Goal: Information Seeking & Learning: Learn about a topic

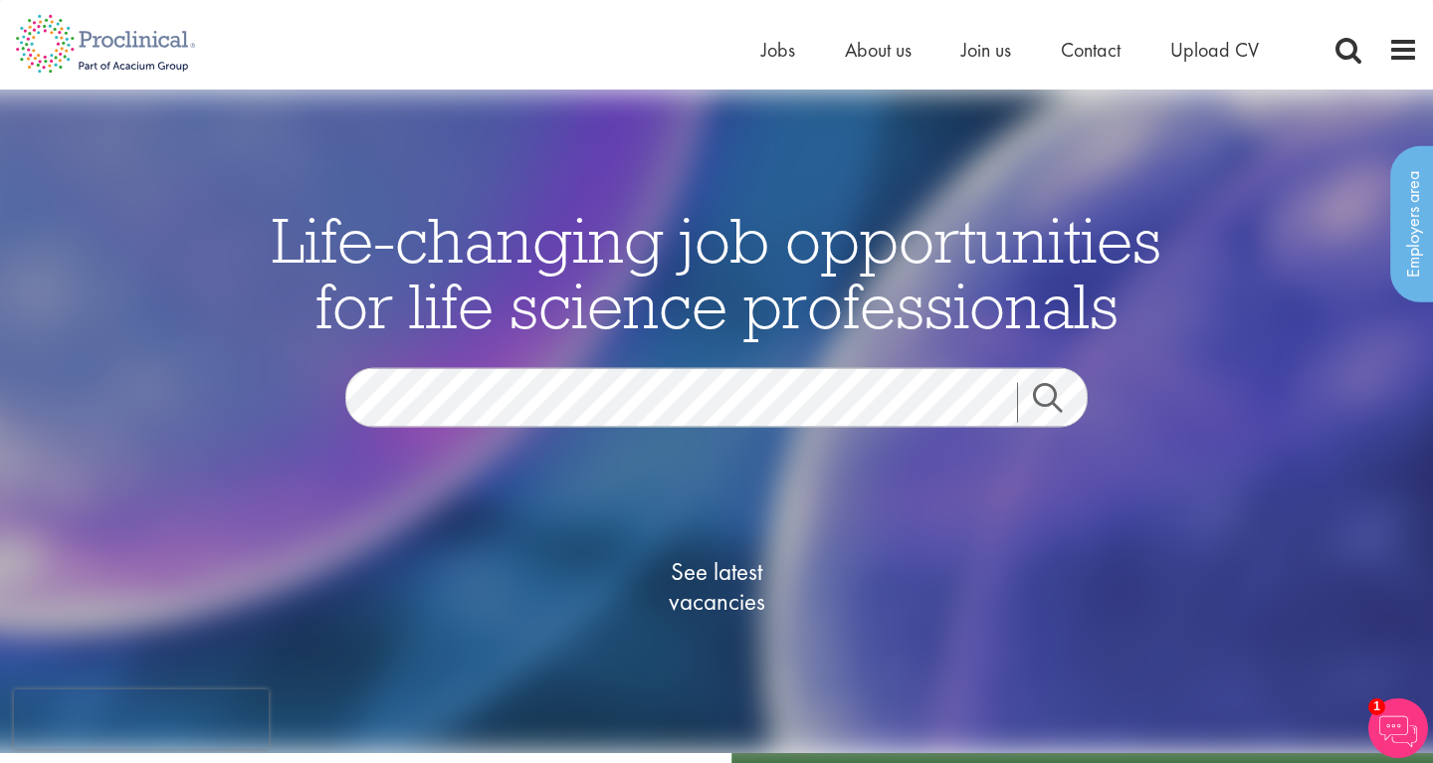
click at [1055, 395] on link "Search" at bounding box center [1060, 402] width 86 height 40
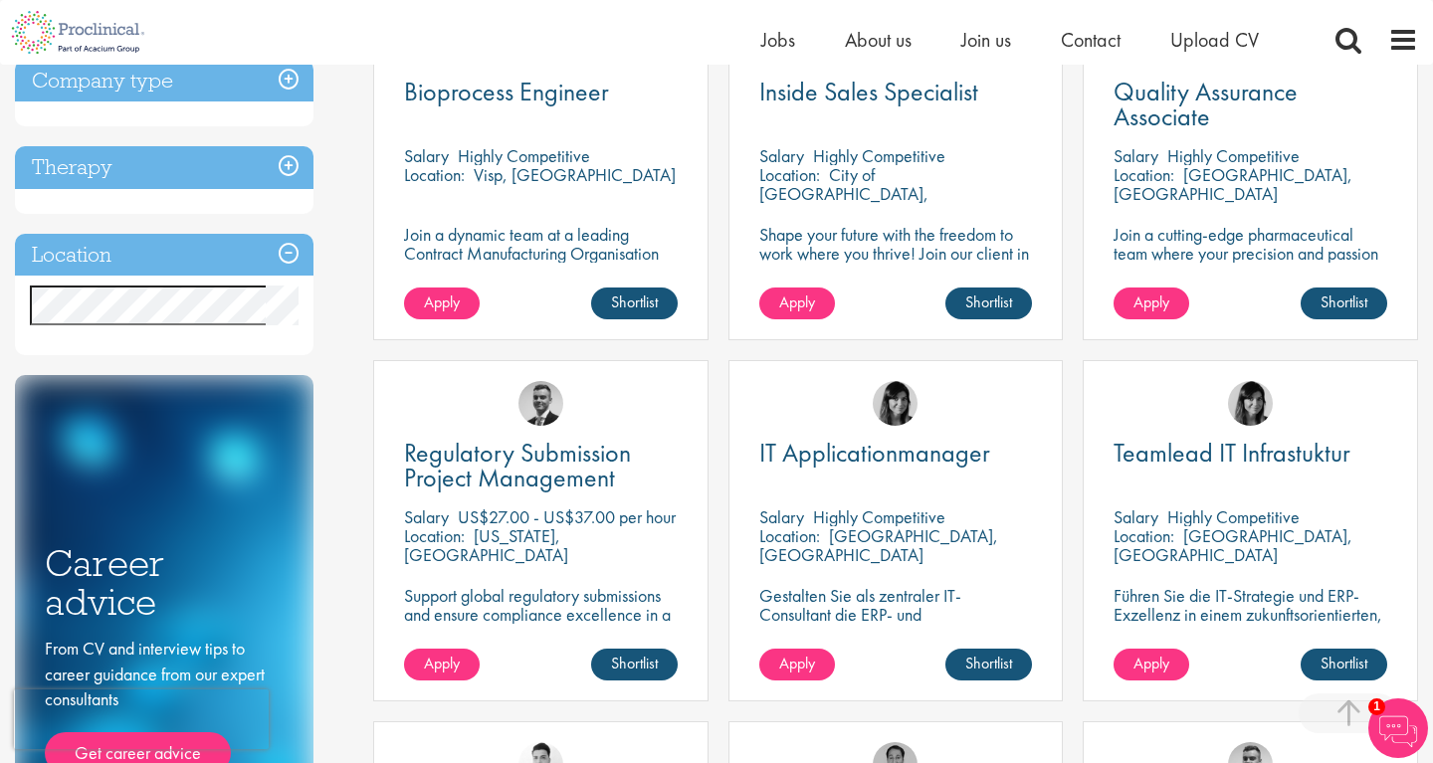
scroll to position [641, 0]
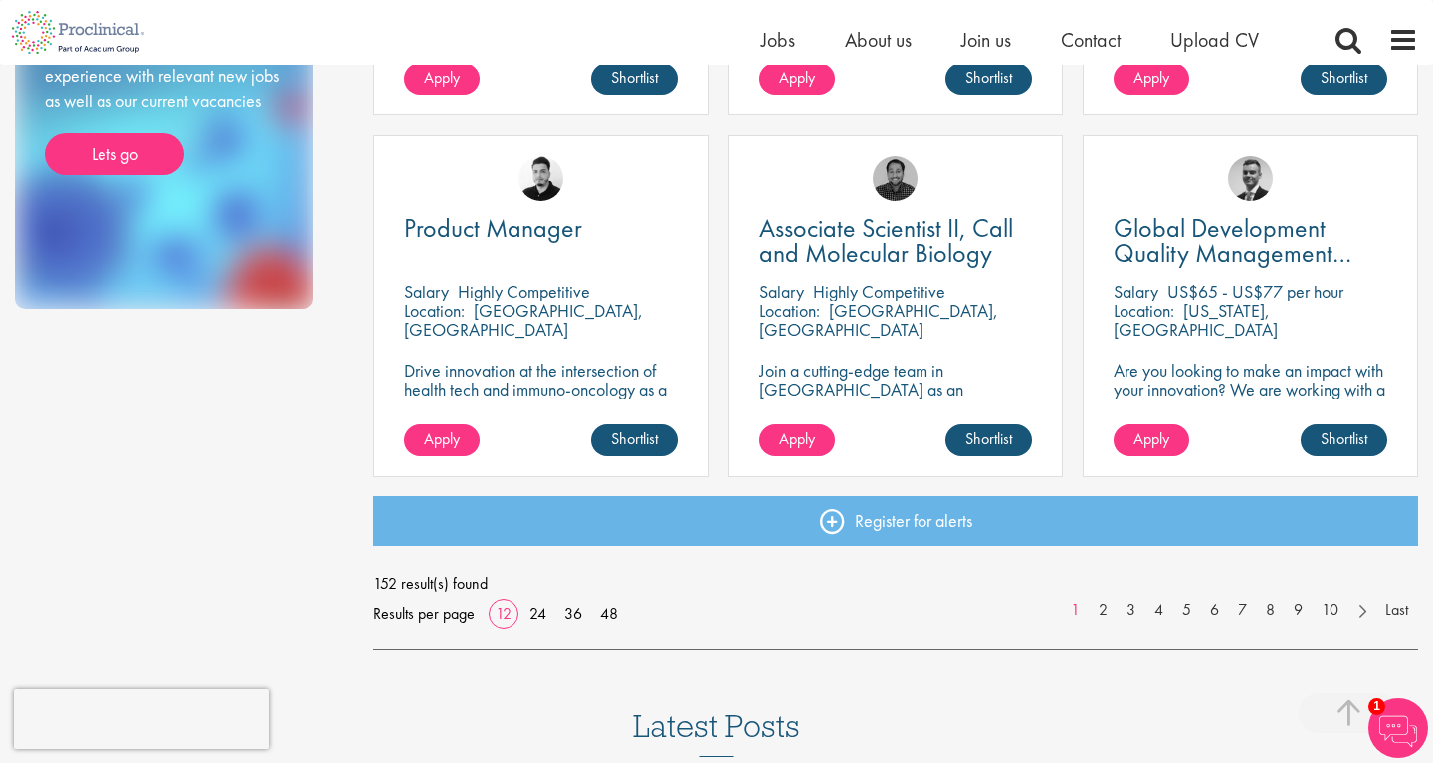
scroll to position [1418, 0]
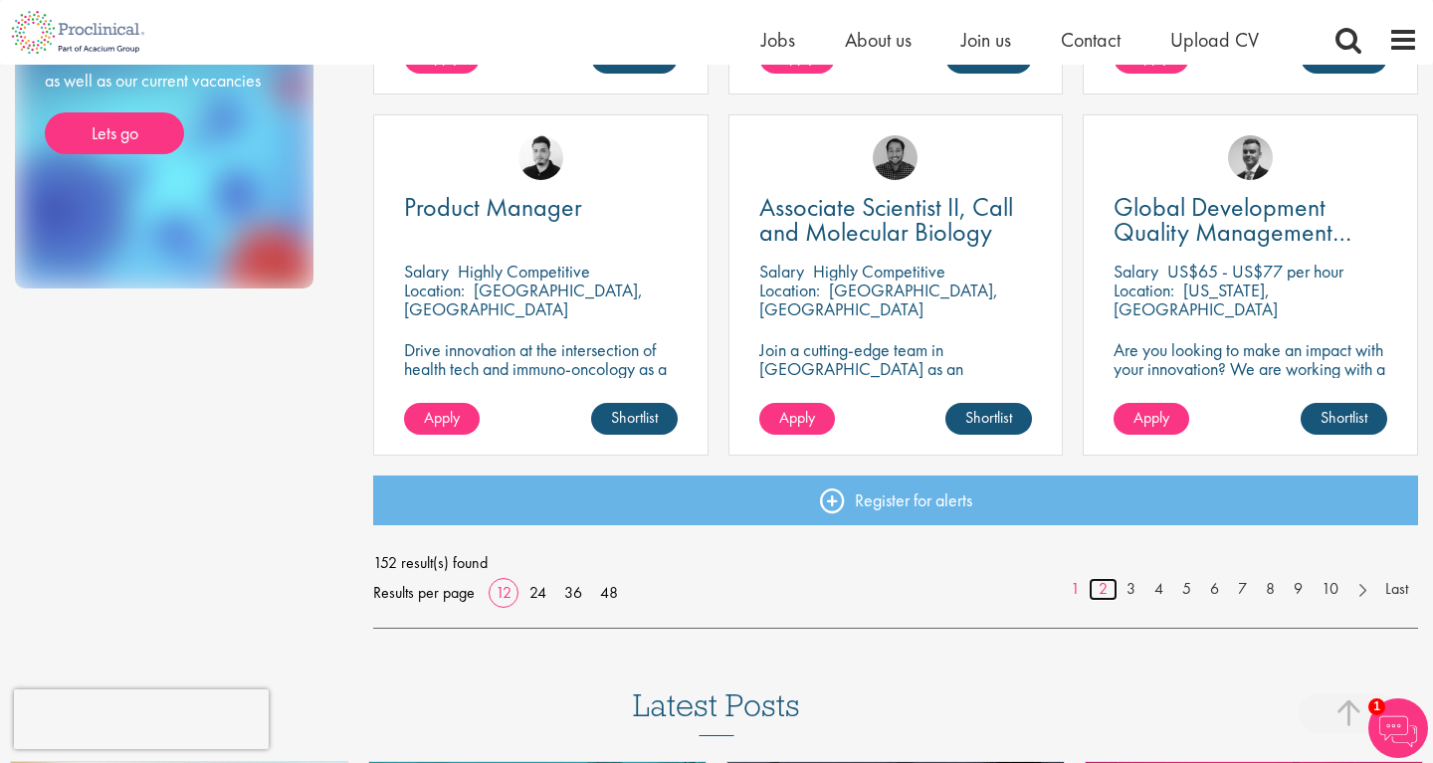
click at [1096, 585] on link "2" at bounding box center [1103, 589] width 29 height 23
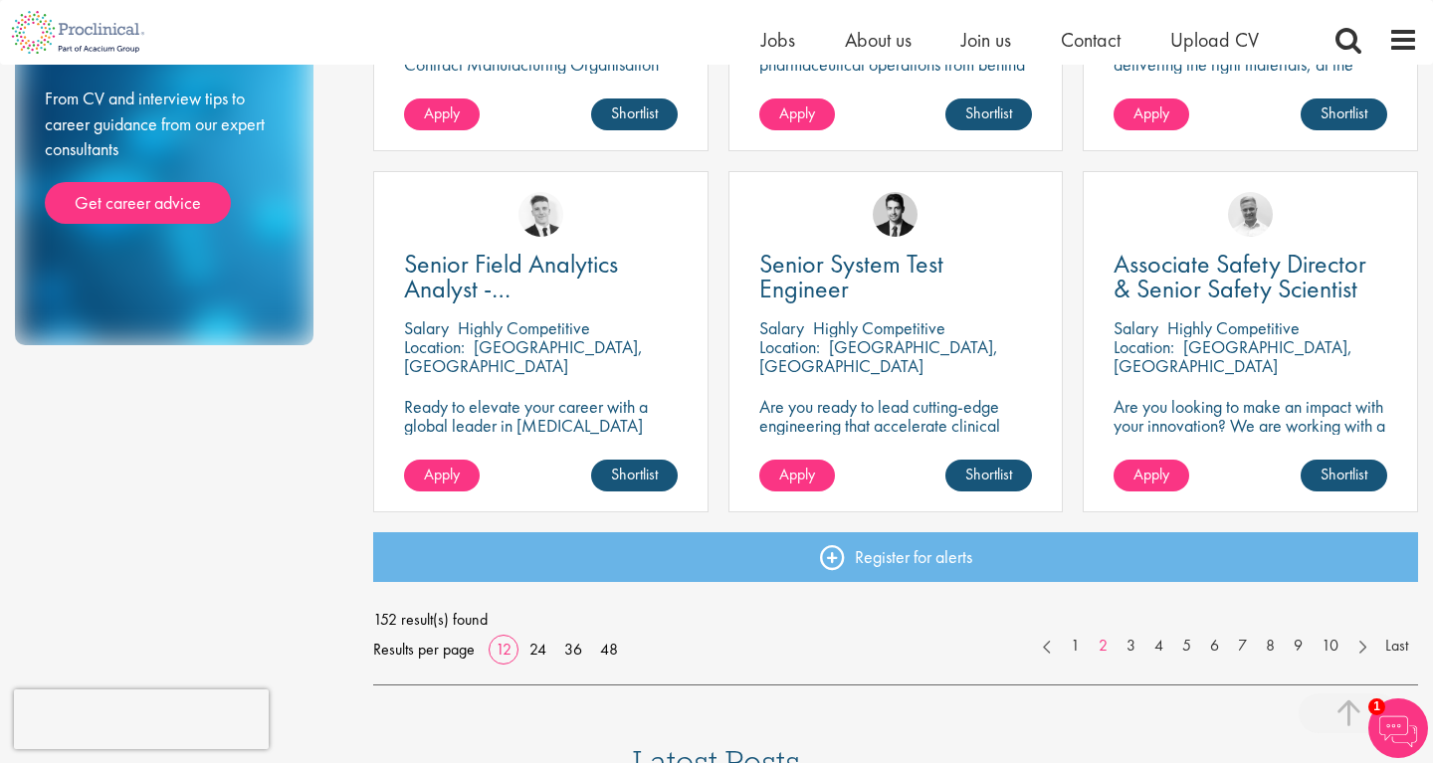
scroll to position [1363, 0]
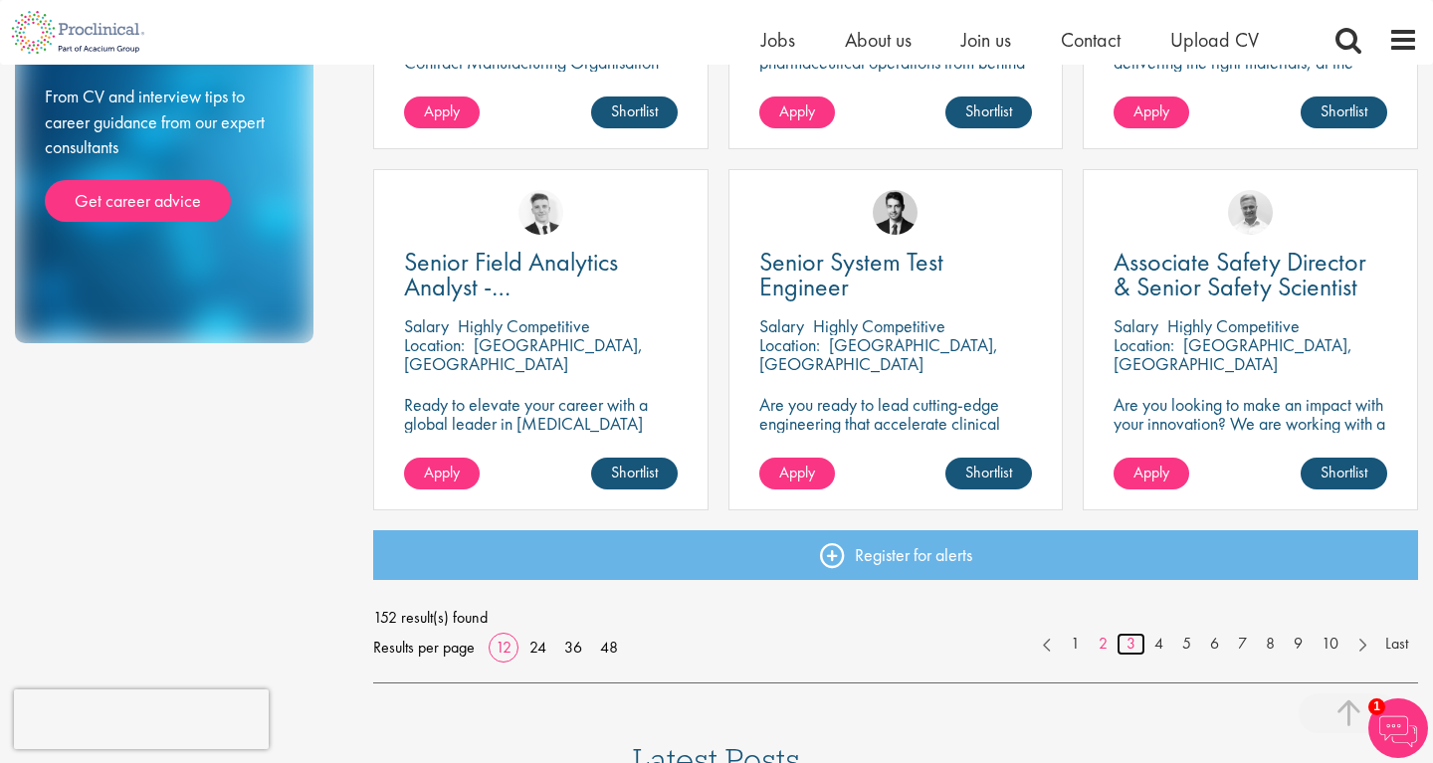
click at [1130, 643] on link "3" at bounding box center [1130, 644] width 29 height 23
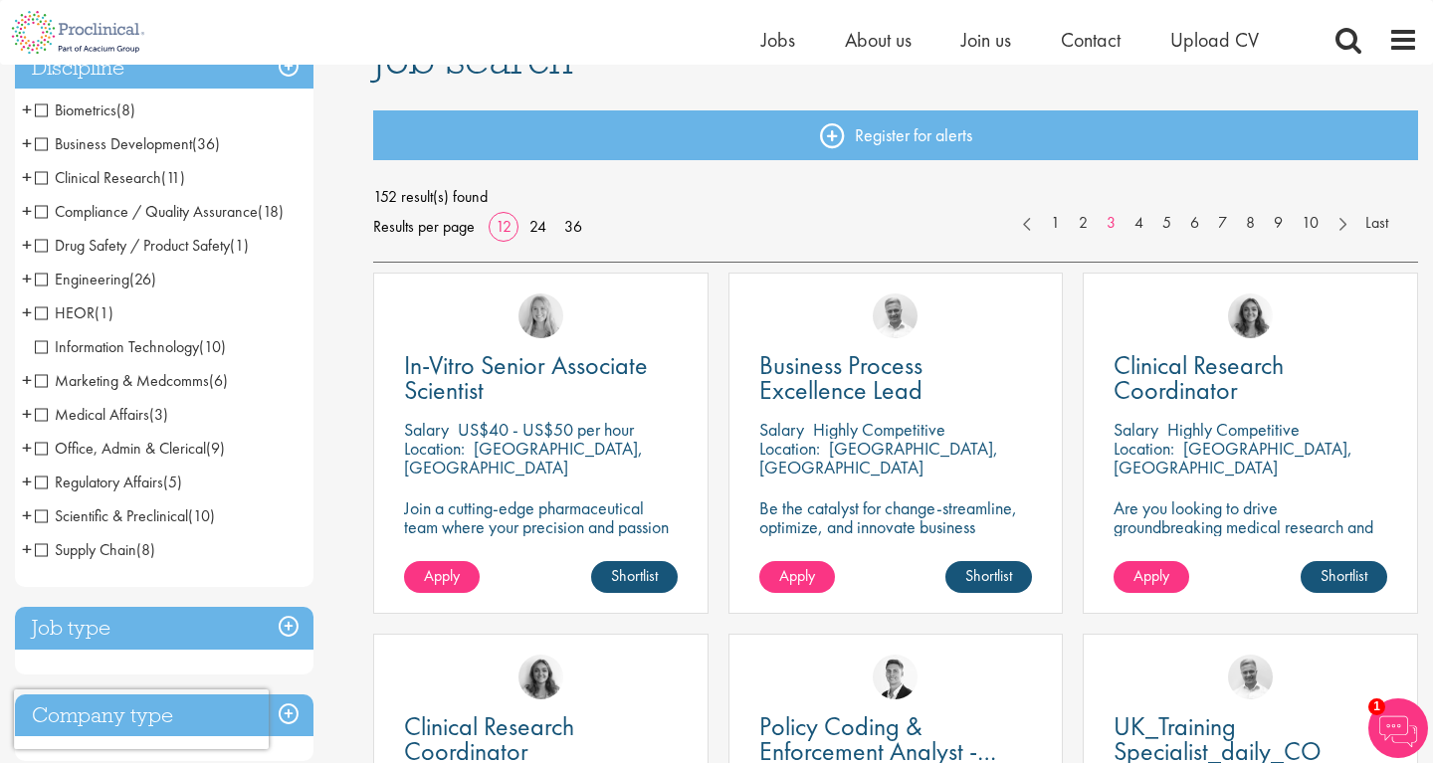
scroll to position [197, 0]
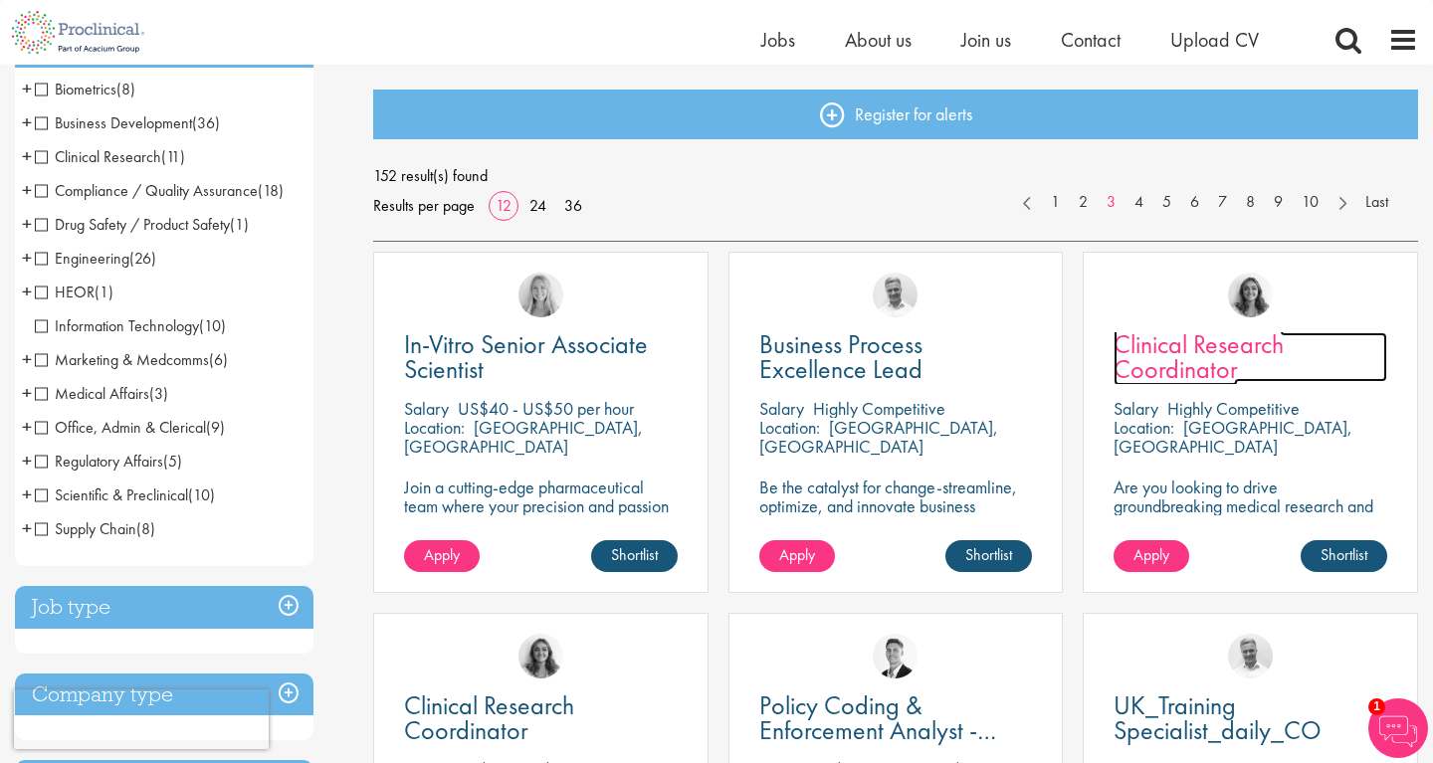
click at [1206, 350] on span "Clinical Research Coordinator" at bounding box center [1198, 356] width 170 height 59
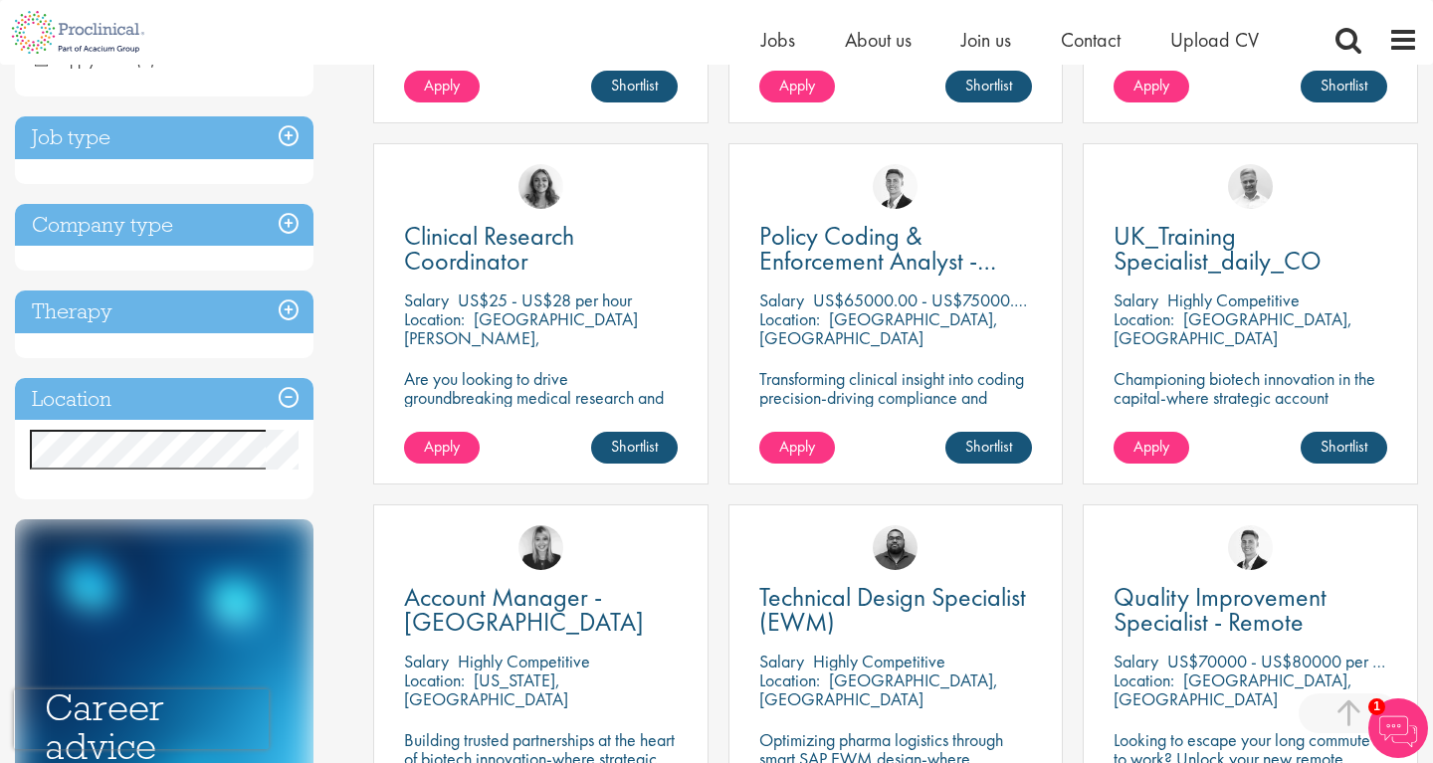
scroll to position [581, 0]
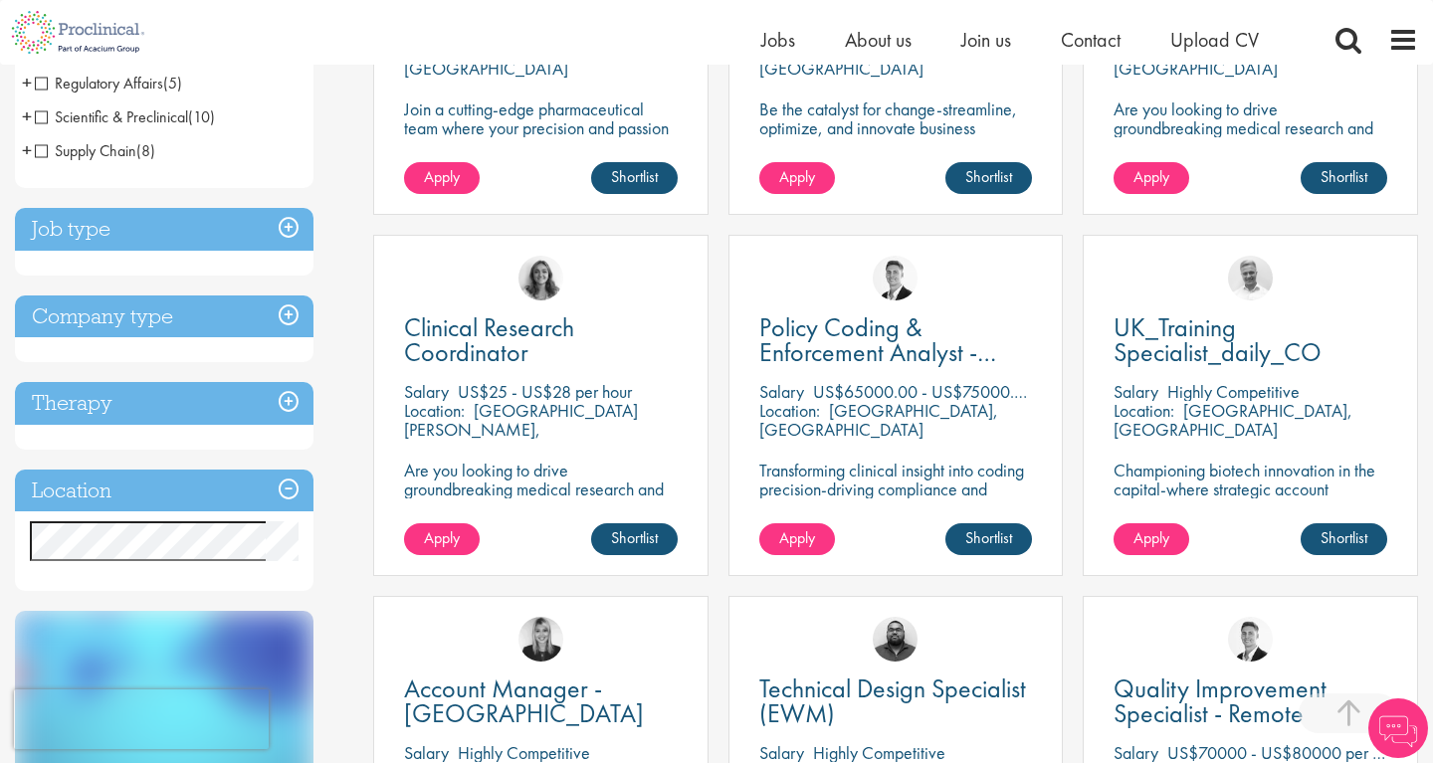
scroll to position [615, 0]
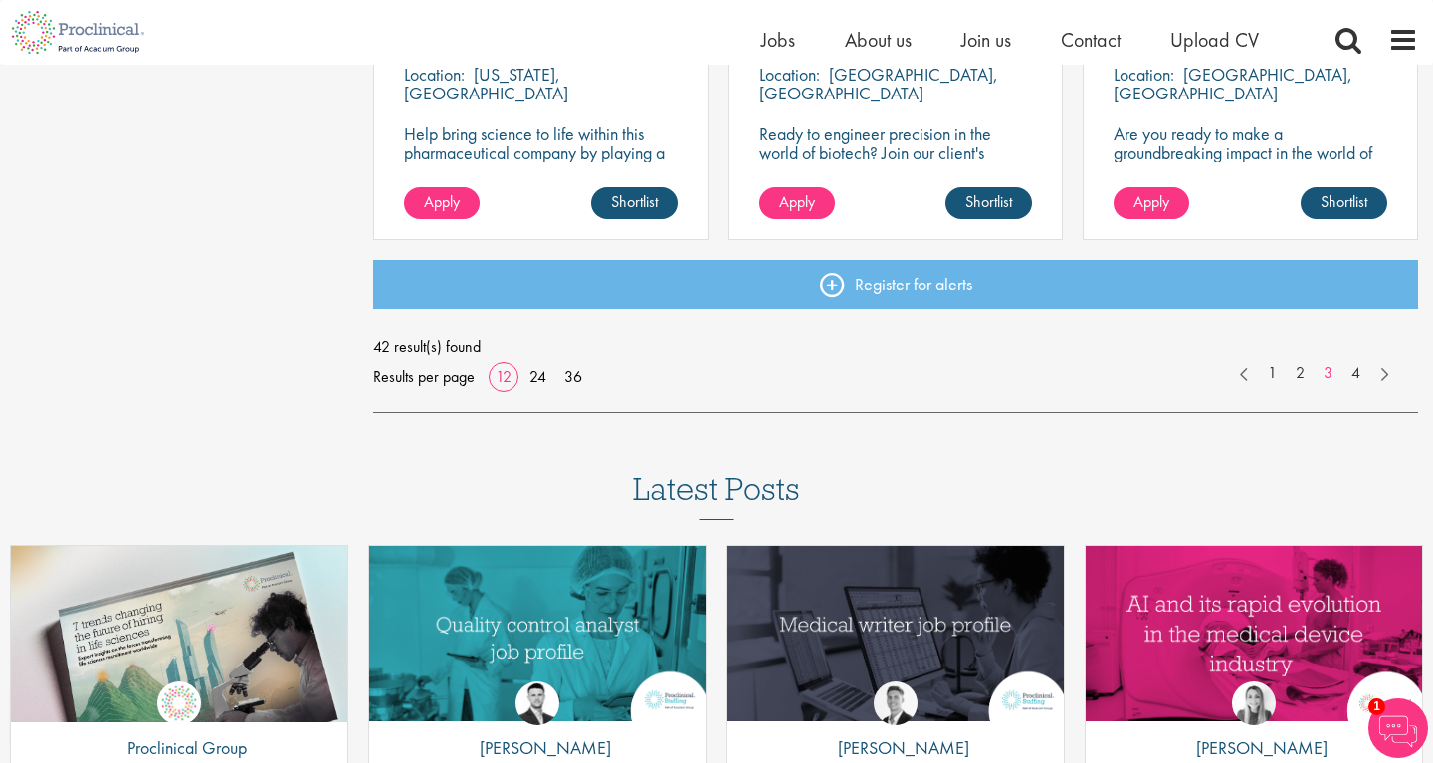
scroll to position [1654, 0]
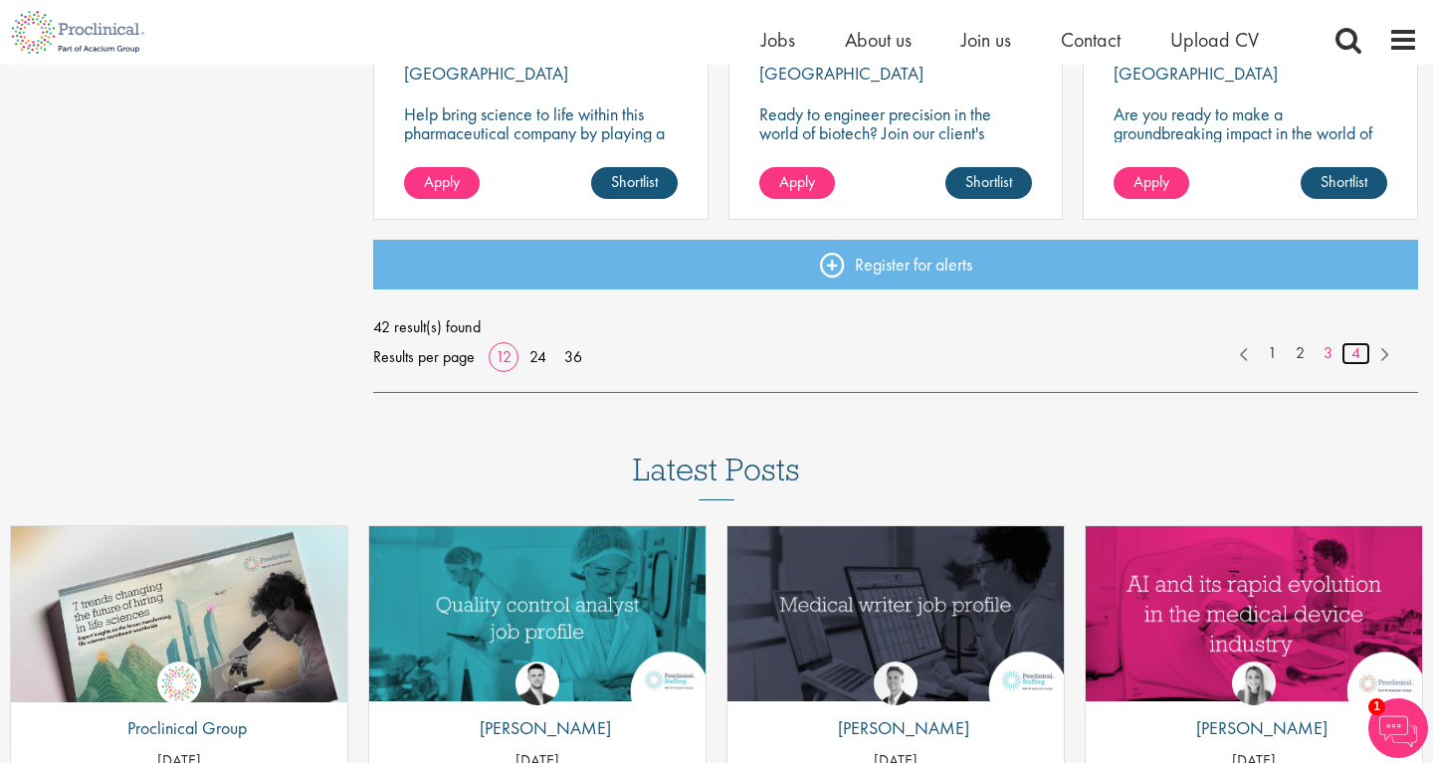
click at [1356, 351] on link "4" at bounding box center [1355, 353] width 29 height 23
